Goal: Task Accomplishment & Management: Use online tool/utility

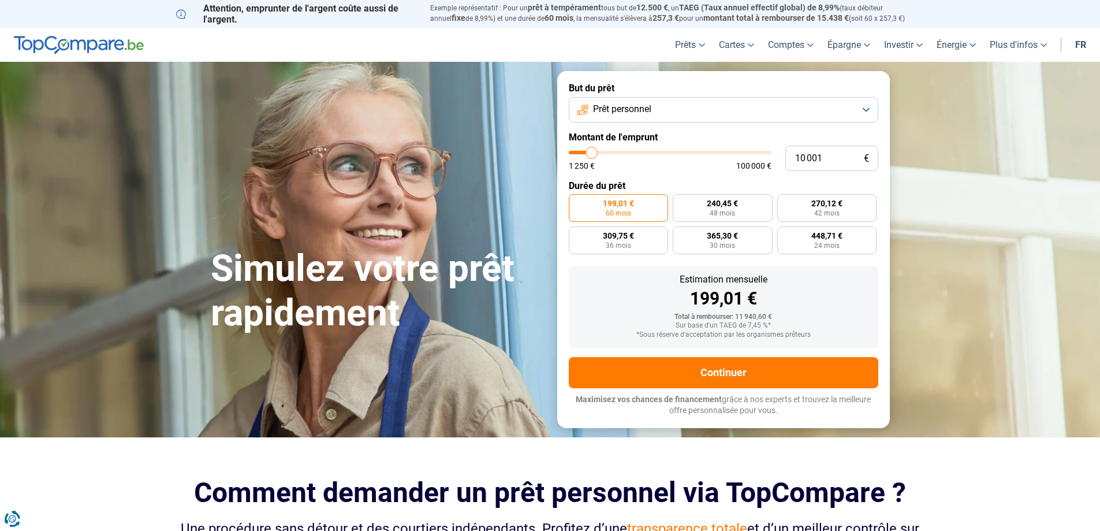
type input "9 000"
type input "9000"
type input "11 000"
type input "11000"
type input "11 250"
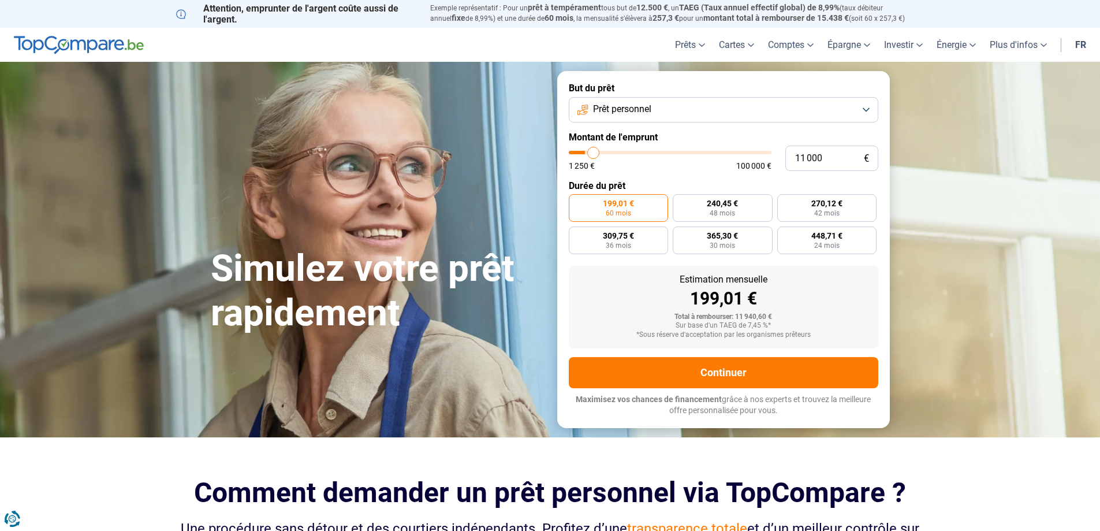
type input "11250"
type input "12 750"
type input "12750"
type input "13 500"
type input "13500"
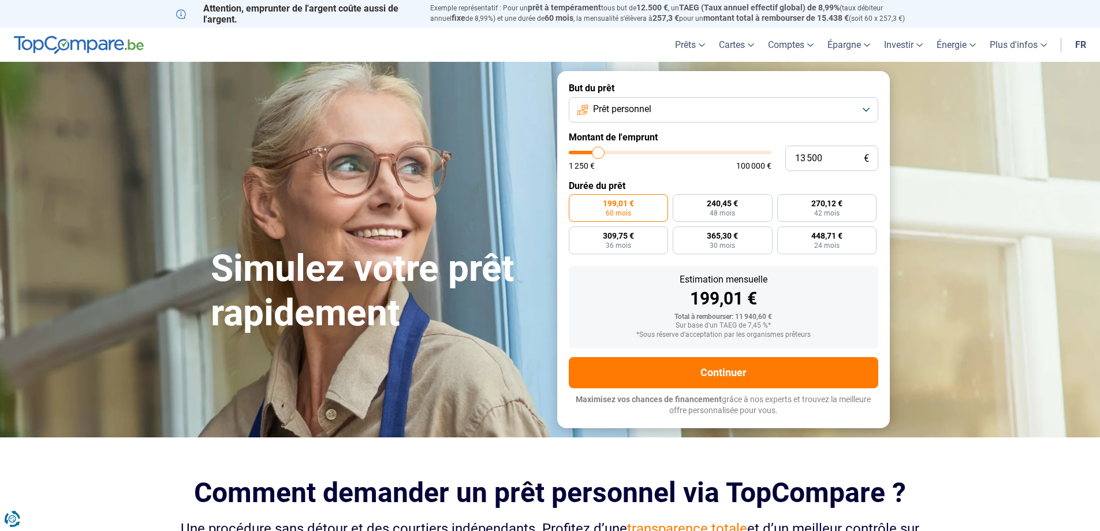
type input "15 000"
type input "15000"
type input "15 750"
type input "15750"
type input "18 500"
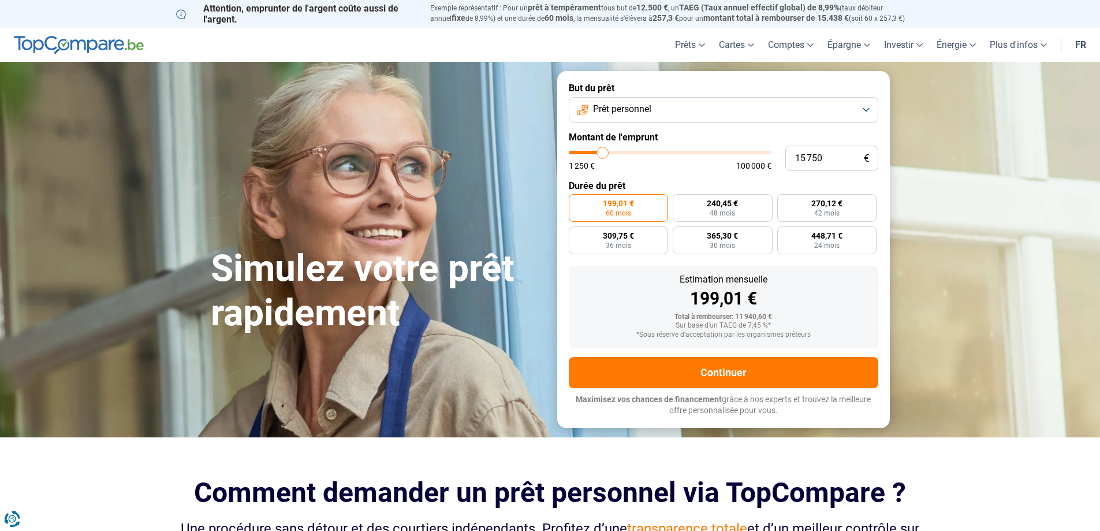
type input "18500"
type input "18 750"
type input "18750"
type input "19 250"
type input "19250"
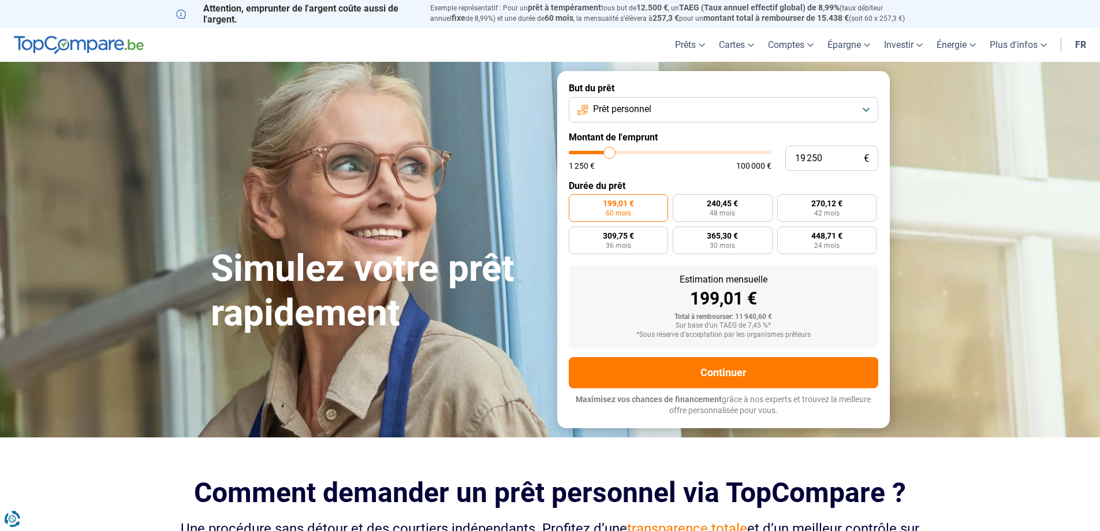
type input "19 000"
type input "19000"
type input "18 750"
type input "18750"
type input "17 750"
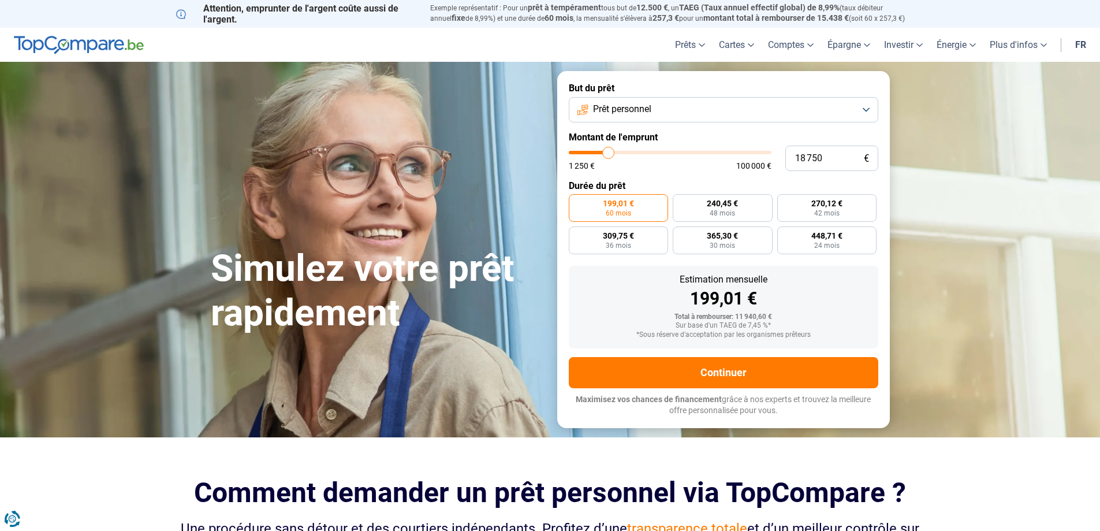
type input "17750"
type input "16 500"
type input "16500"
type input "15 750"
type input "15750"
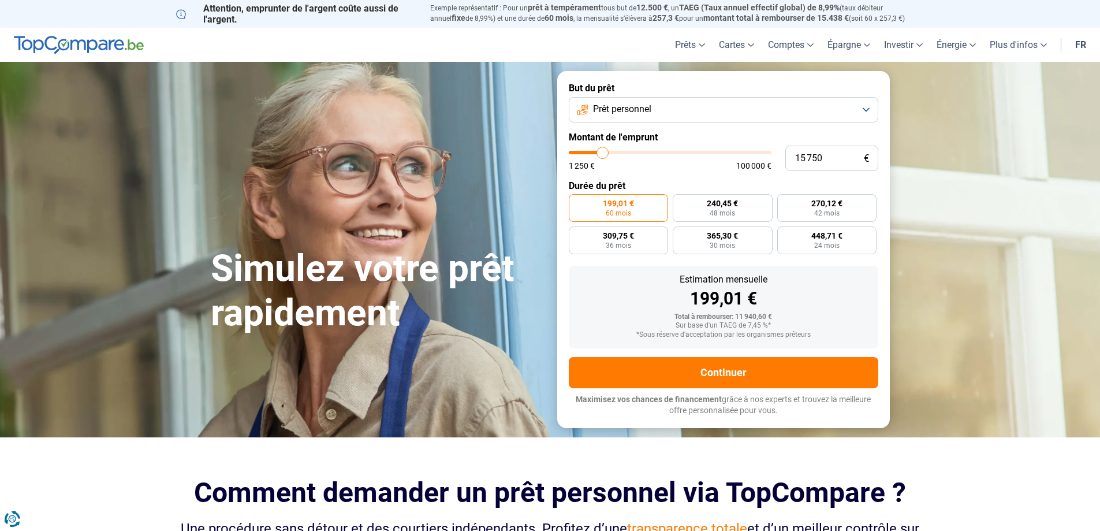
type input "13 250"
type input "13250"
type input "12 500"
type input "12500"
type input "11 250"
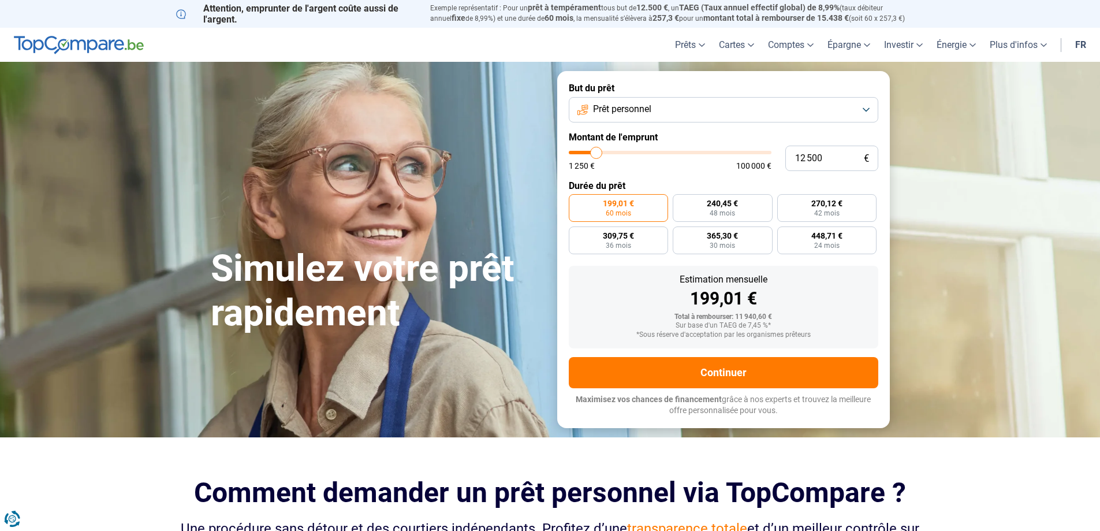
type input "11250"
type input "9 000"
drag, startPoint x: 589, startPoint y: 154, endPoint x: 590, endPoint y: 160, distance: 5.9
type input "9000"
click at [590, 154] on input "range" at bounding box center [670, 152] width 203 height 3
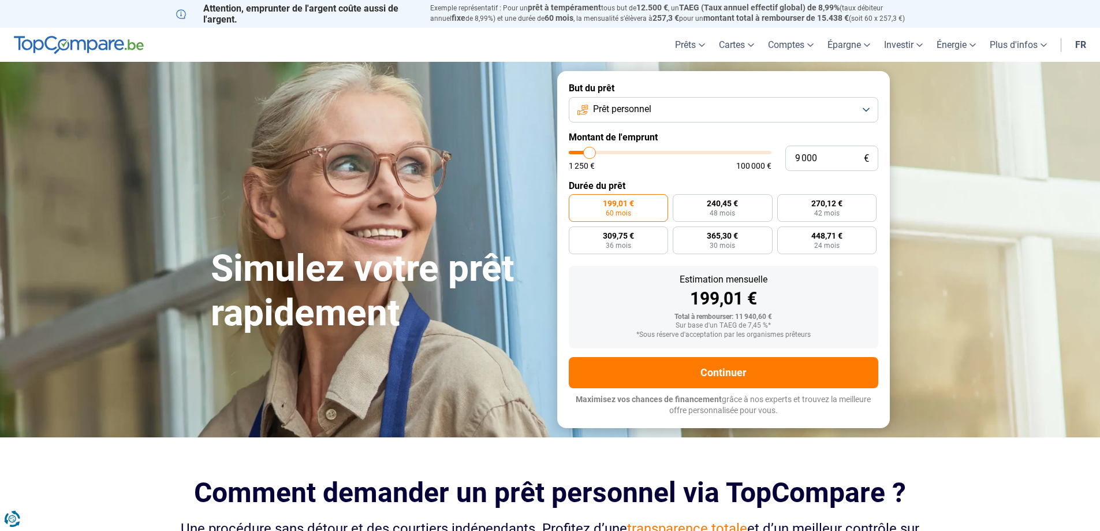
radio input "true"
type input "8 000"
type input "8000"
type input "7 500"
type input "7500"
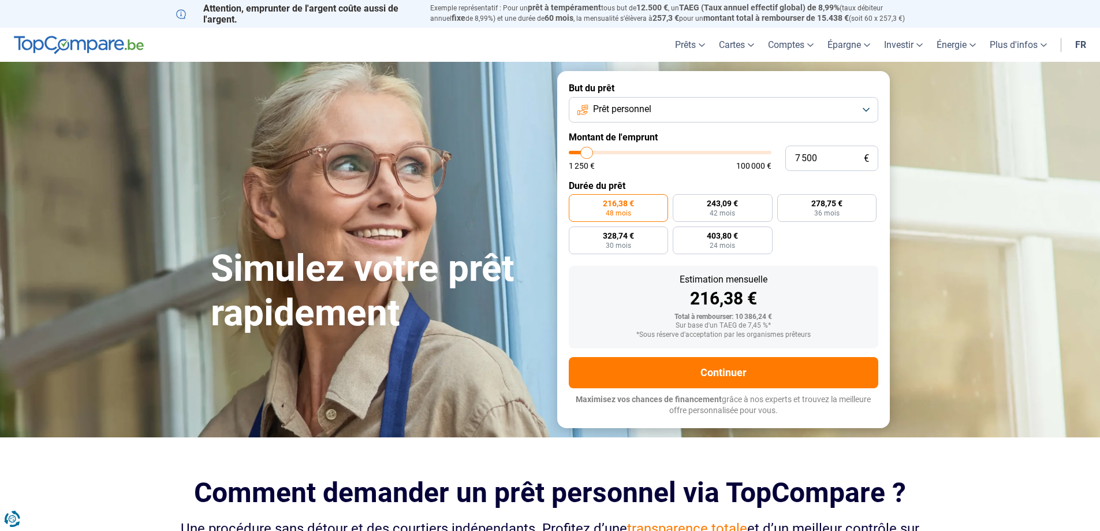
type input "7 000"
type input "7000"
type input "6 000"
type input "6000"
type input "5 750"
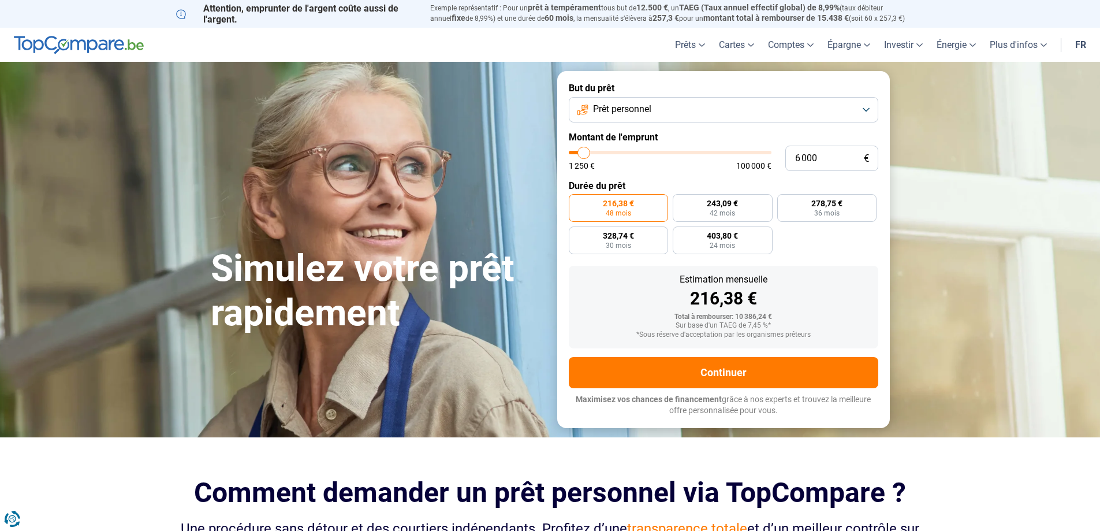
type input "5750"
type input "5 250"
type input "5250"
type input "5 000"
drag, startPoint x: 589, startPoint y: 158, endPoint x: 582, endPoint y: 152, distance: 9.8
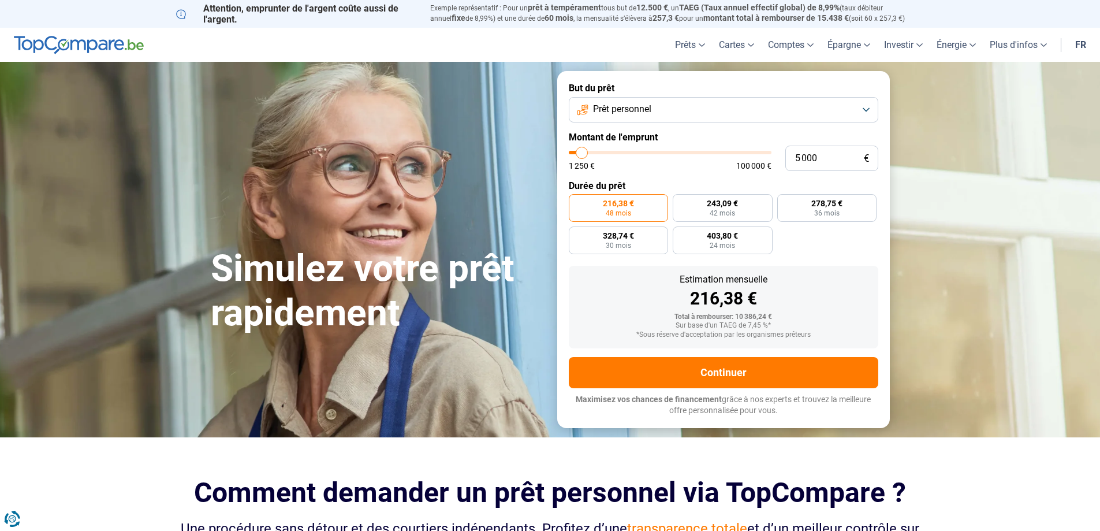
type input "5000"
click at [582, 152] on input "range" at bounding box center [670, 152] width 203 height 3
radio input "true"
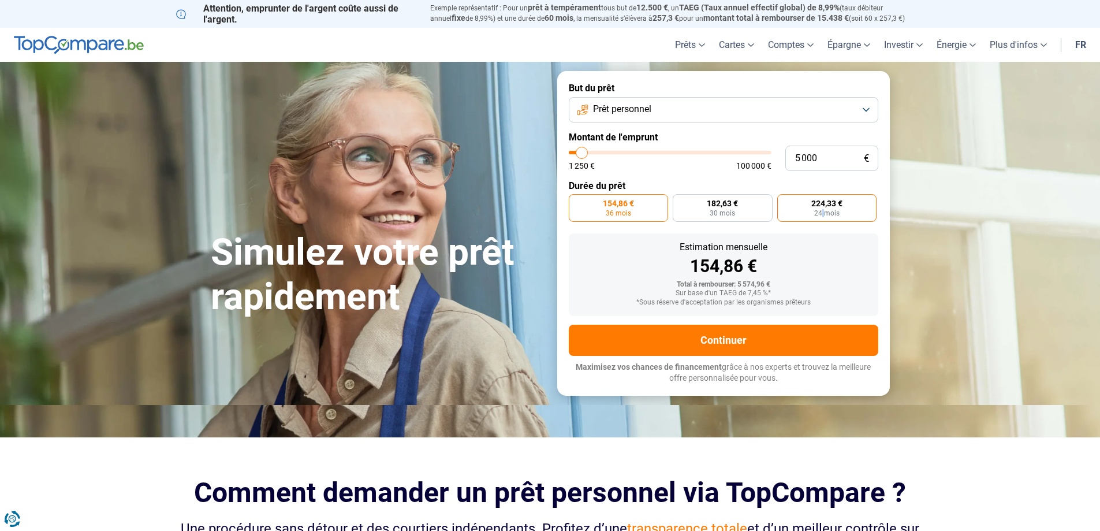
click at [823, 210] on span "24 mois" at bounding box center [826, 213] width 25 height 7
click at [784, 201] on input "224,33 € 24 mois" at bounding box center [781, 198] width 8 height 8
radio input "true"
click at [715, 210] on span "30 mois" at bounding box center [721, 213] width 25 height 7
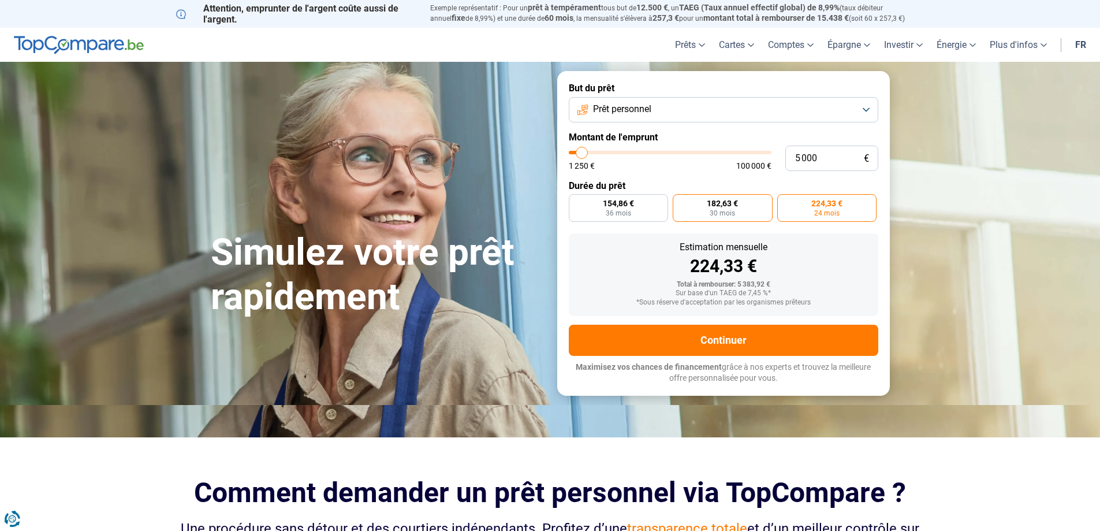
click at [680, 201] on input "182,63 € 30 mois" at bounding box center [677, 198] width 8 height 8
radio input "true"
